Goal: Task Accomplishment & Management: Use online tool/utility

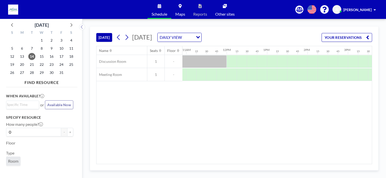
scroll to position [0, 421]
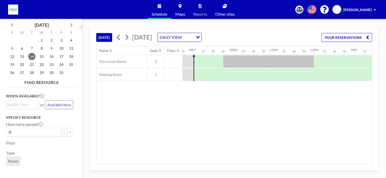
scroll to position [0, 353]
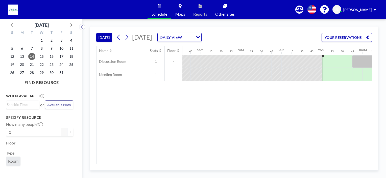
scroll to position [0, 309]
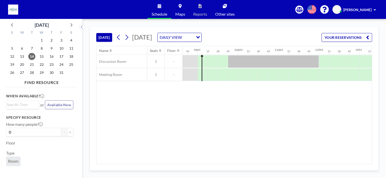
scroll to position [0, 353]
